Goal: Check status: Check status

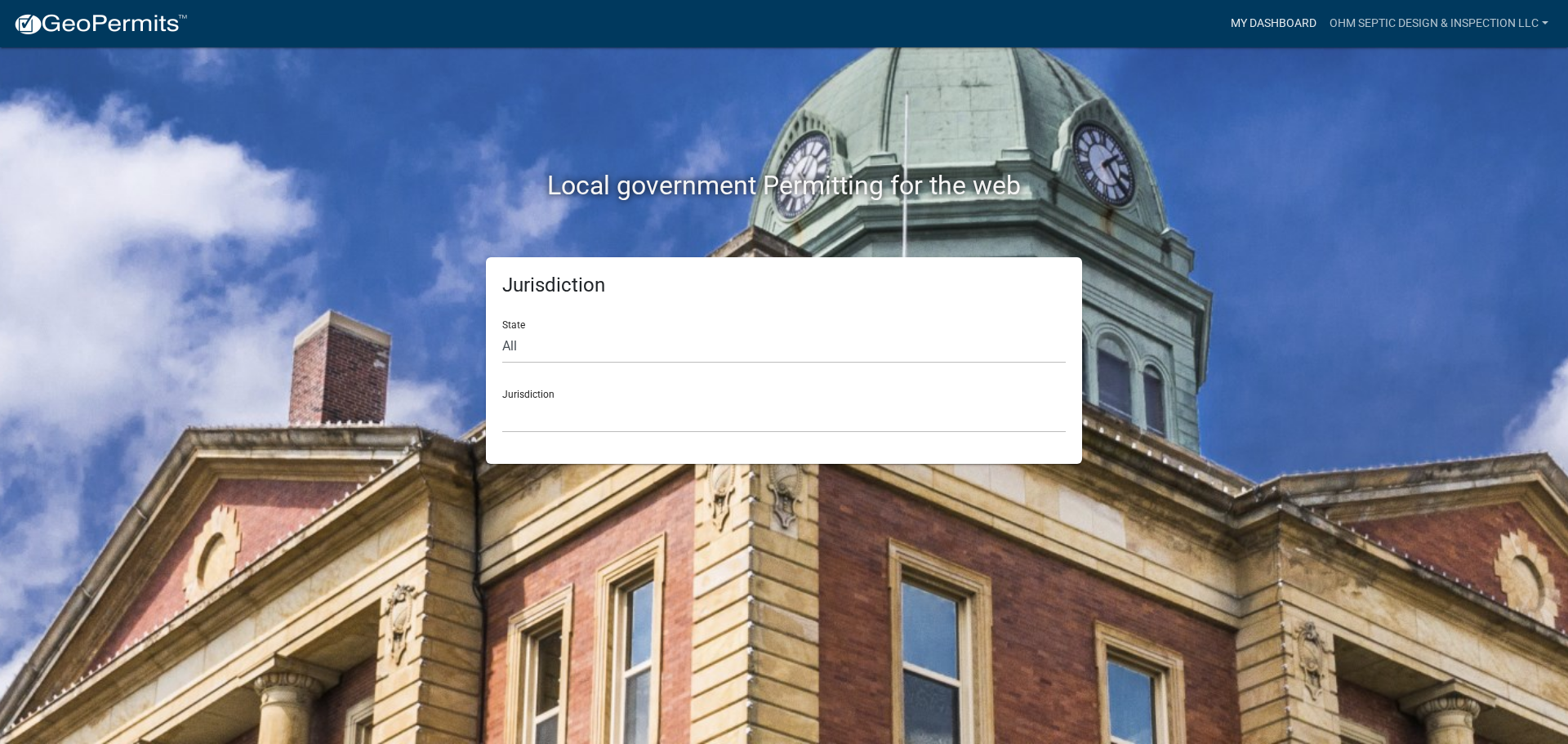
click at [1283, 30] on link "My Dashboard" at bounding box center [1274, 24] width 99 height 31
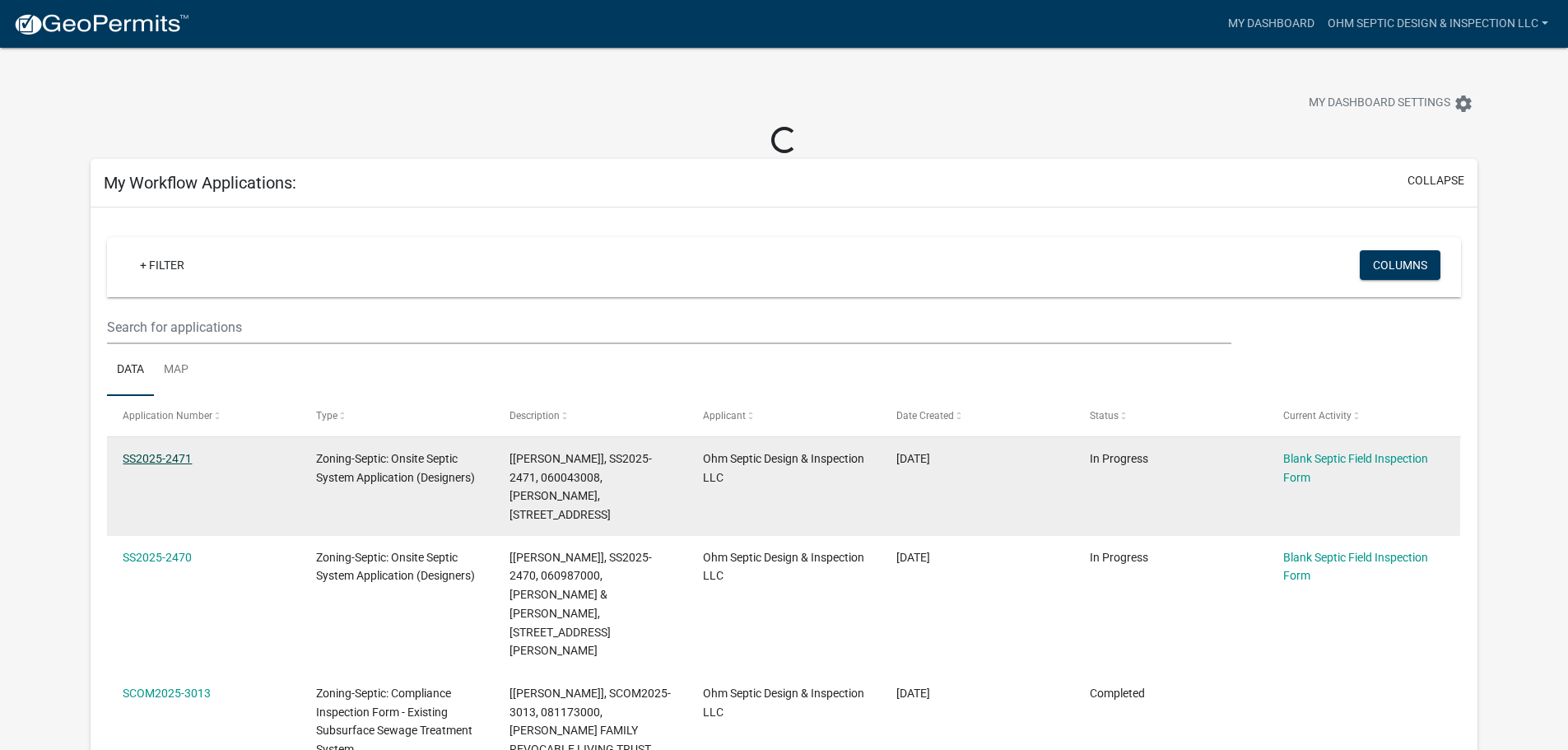
click at [167, 461] on link "SS2025-2471" at bounding box center [157, 459] width 69 height 13
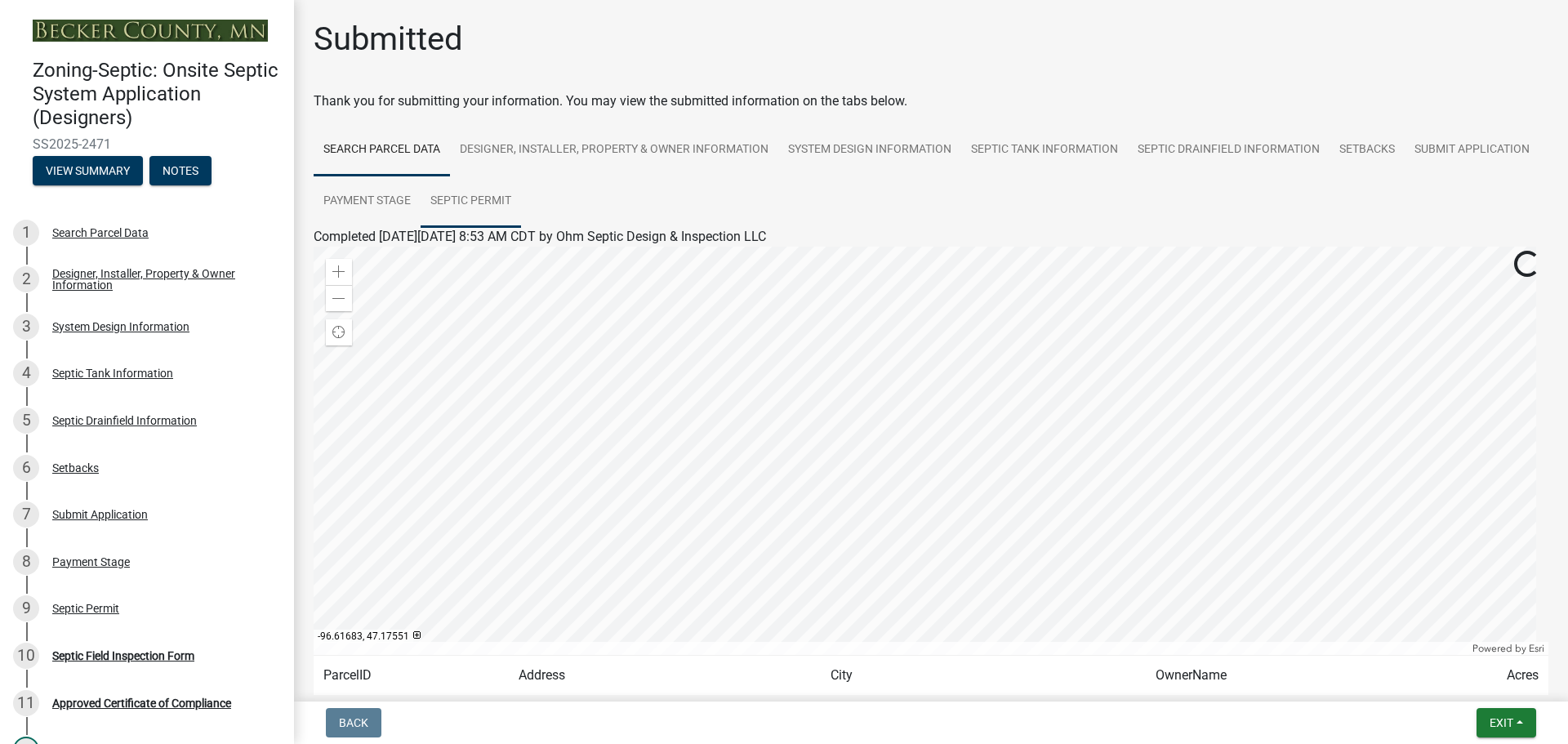
click at [521, 200] on link "Septic Permit" at bounding box center [471, 202] width 101 height 52
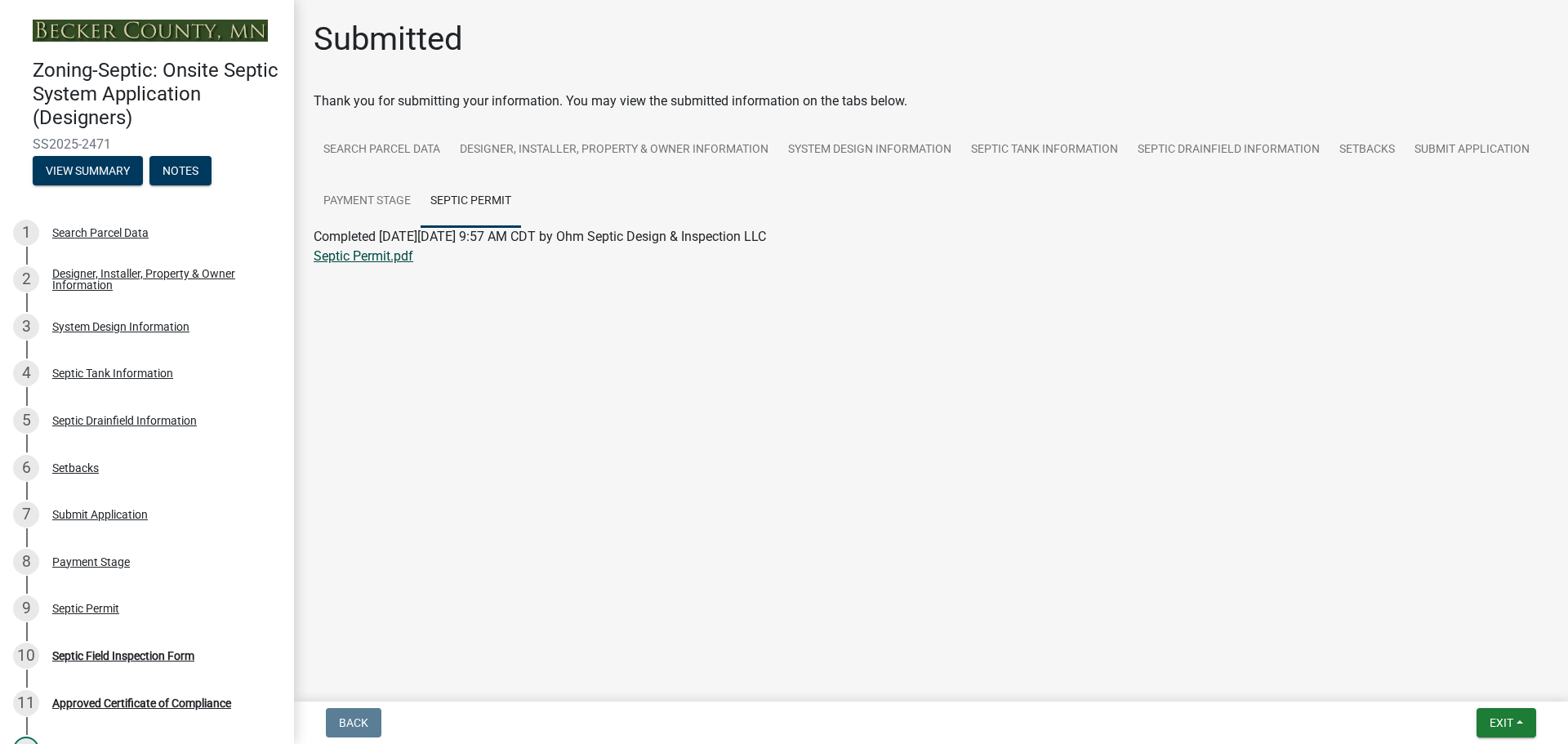
click at [399, 263] on link "Septic Permit.pdf" at bounding box center [363, 256] width 100 height 16
click at [458, 489] on main "Submitted Thank you for submitting your information. You may view the submitted…" at bounding box center [932, 348] width 1274 height 696
